Goal: Transaction & Acquisition: Purchase product/service

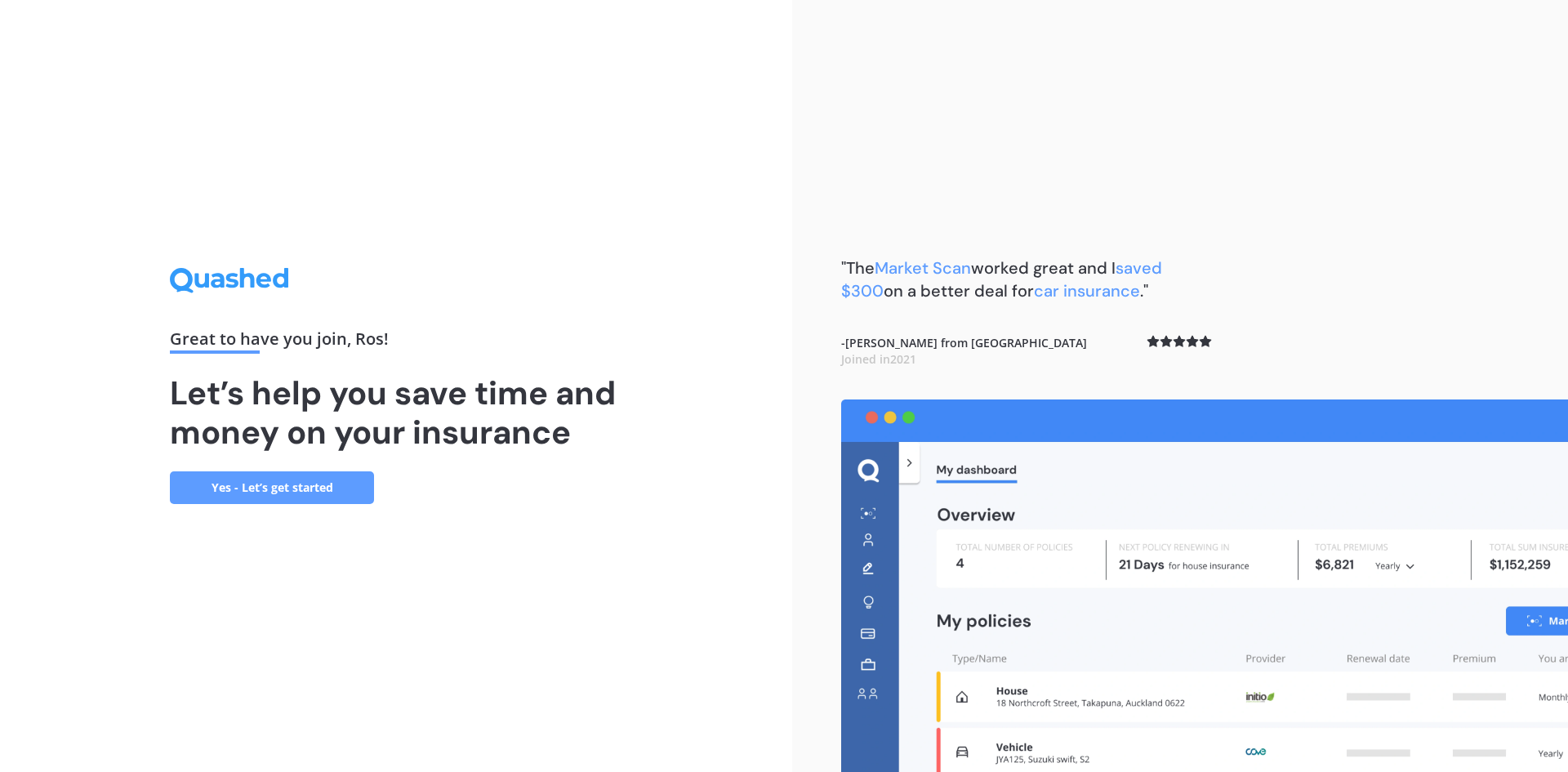
click at [259, 472] on link "Yes - Let’s get started" at bounding box center [271, 488] width 204 height 32
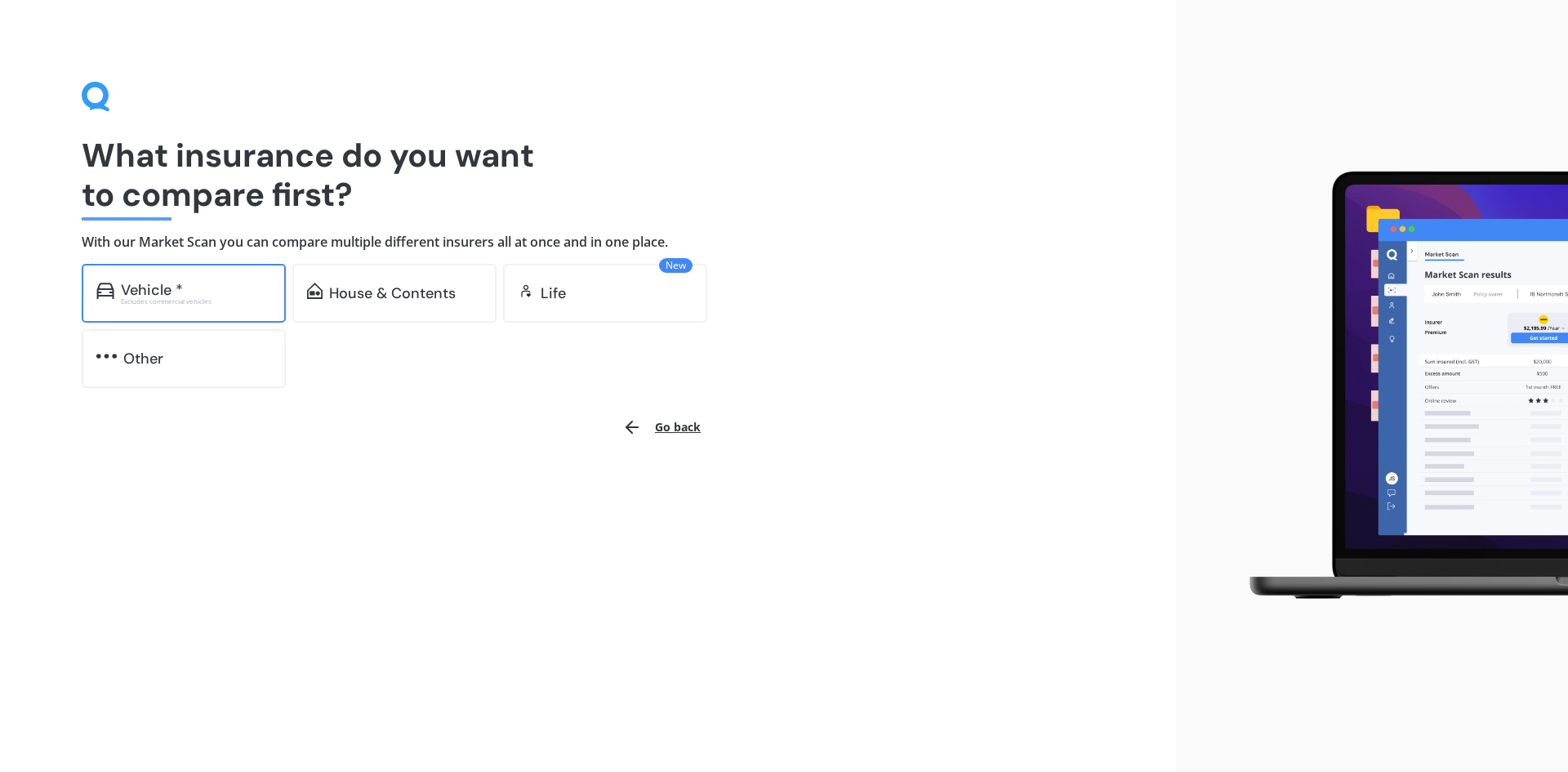
click at [185, 298] on div "Excludes commercial vehicles" at bounding box center [196, 301] width 150 height 6
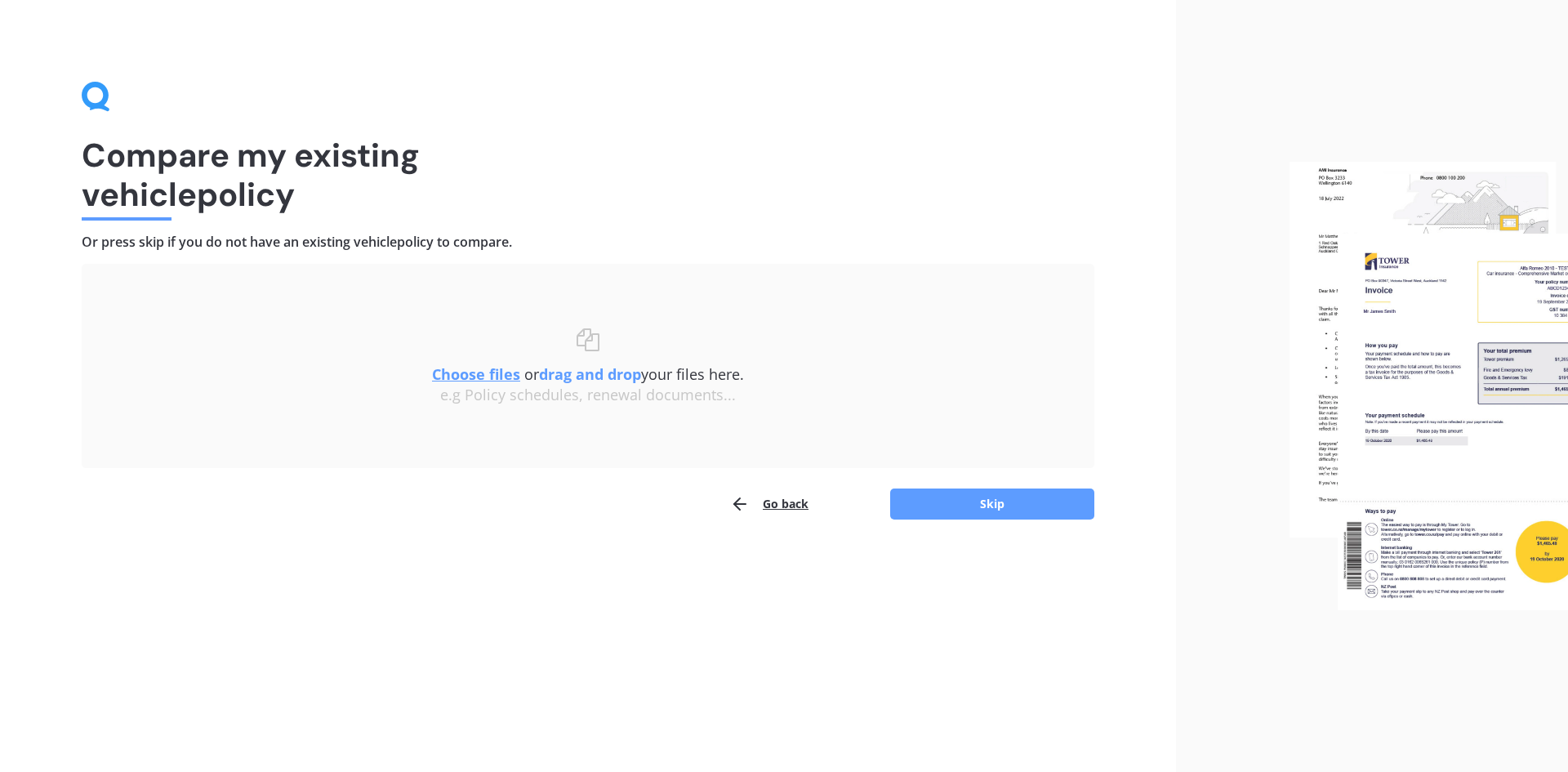
click at [789, 501] on button "Go back" at bounding box center [769, 503] width 78 height 32
